Goal: Navigation & Orientation: Locate item on page

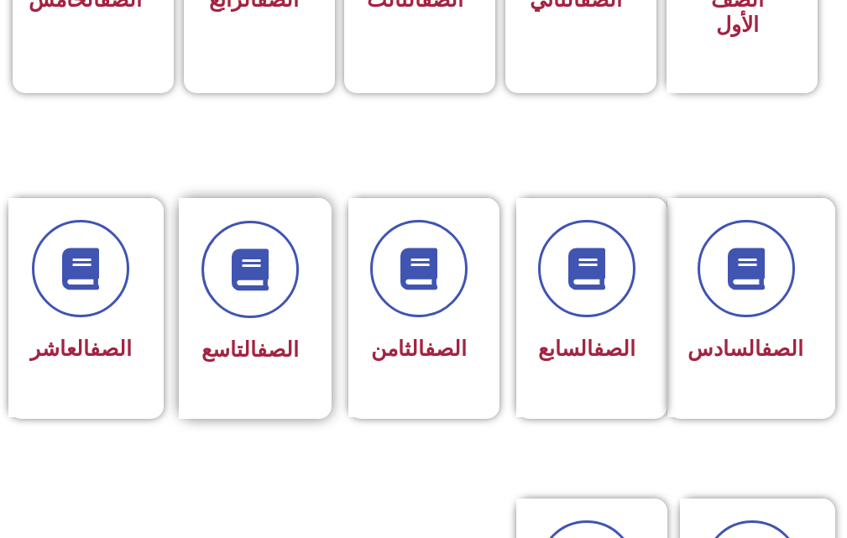
scroll to position [671, 0]
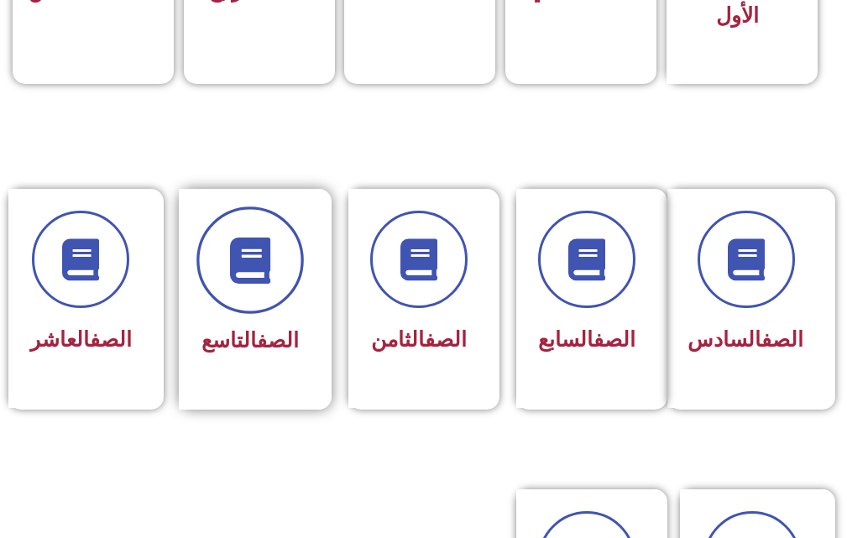
click at [286, 281] on span at bounding box center [249, 260] width 107 height 107
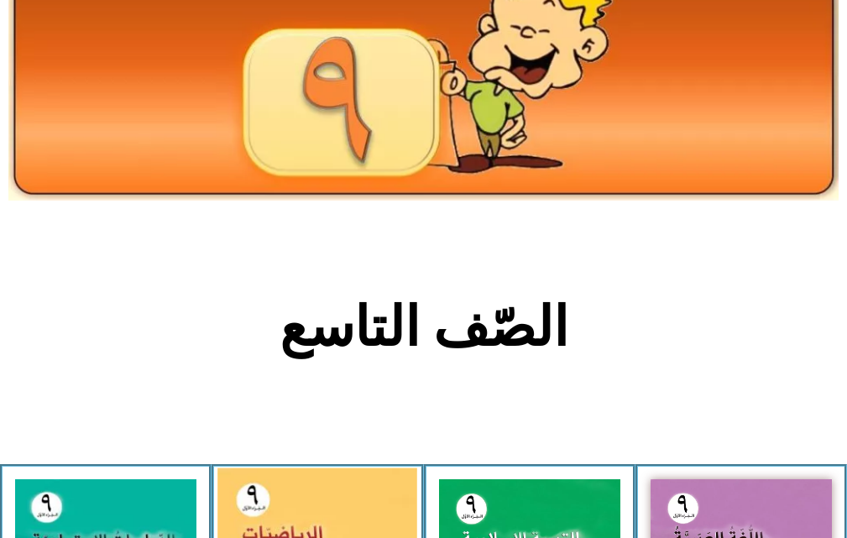
scroll to position [504, 0]
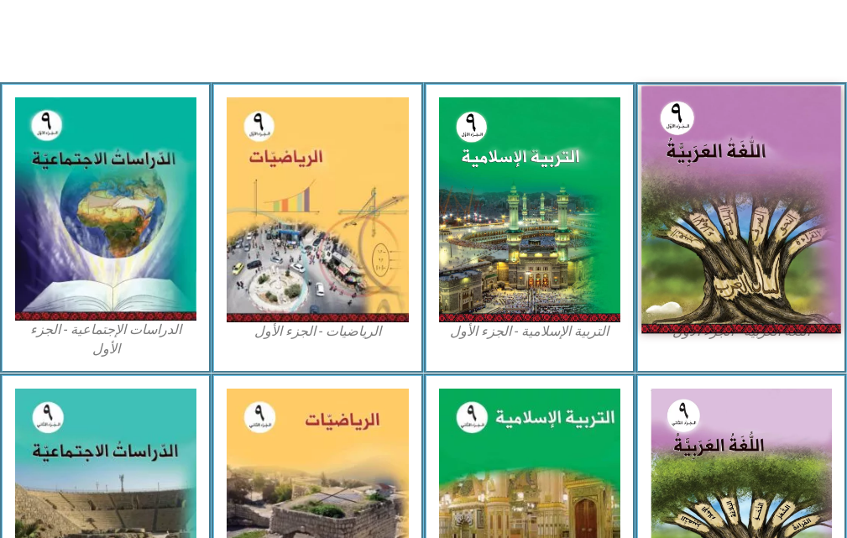
click at [778, 254] on img at bounding box center [741, 210] width 200 height 248
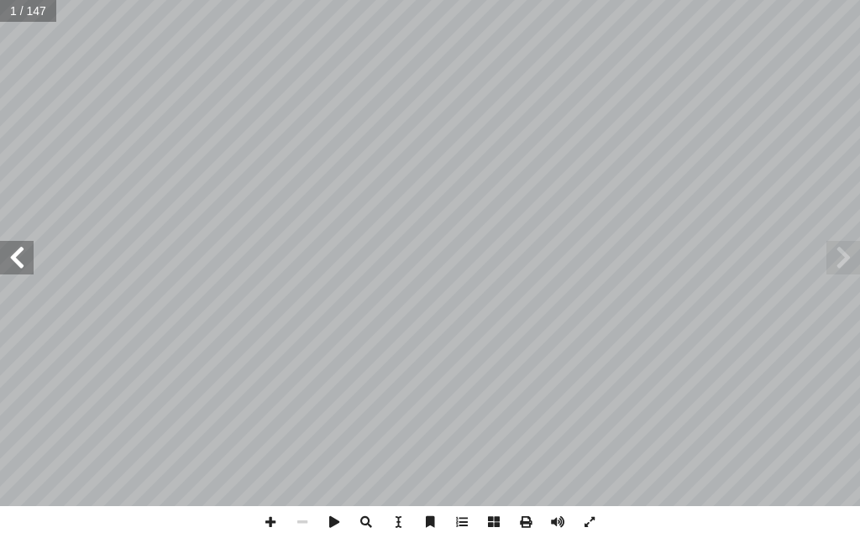
click at [13, 270] on span at bounding box center [17, 258] width 34 height 34
click at [17, 242] on span at bounding box center [17, 258] width 34 height 34
click at [0, 254] on span at bounding box center [17, 258] width 34 height 34
click at [21, 259] on span at bounding box center [17, 258] width 34 height 34
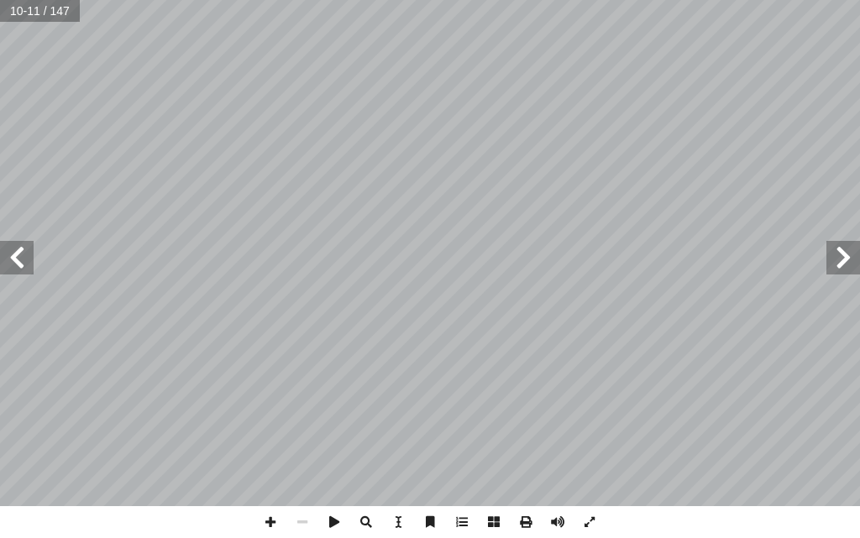
click at [11, 242] on span at bounding box center [17, 258] width 34 height 34
click at [847, 262] on span at bounding box center [843, 258] width 34 height 34
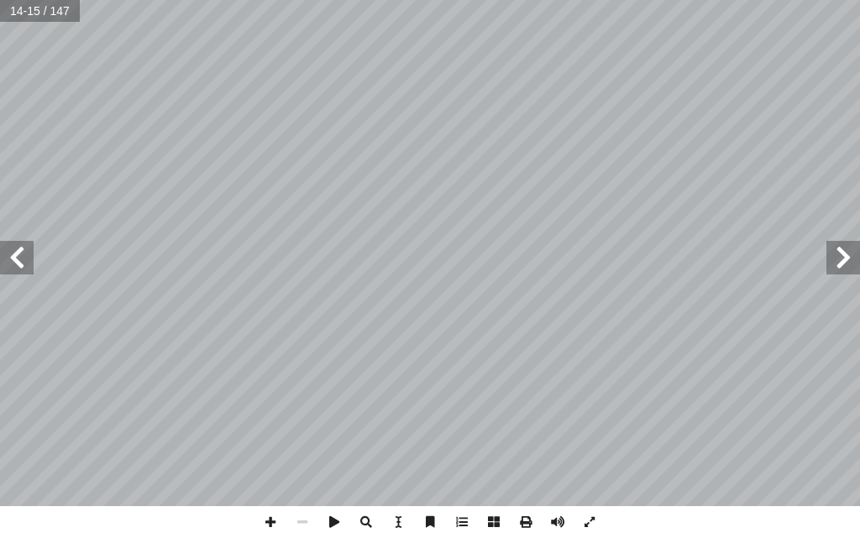
click at [843, 262] on span at bounding box center [843, 258] width 34 height 34
drag, startPoint x: 671, startPoint y: 515, endPoint x: 842, endPoint y: 260, distance: 306.1
click at [842, 260] on span at bounding box center [843, 258] width 34 height 34
click at [280, 515] on span at bounding box center [270, 522] width 32 height 32
click at [845, 264] on span at bounding box center [843, 258] width 34 height 34
